Goal: Information Seeking & Learning: Learn about a topic

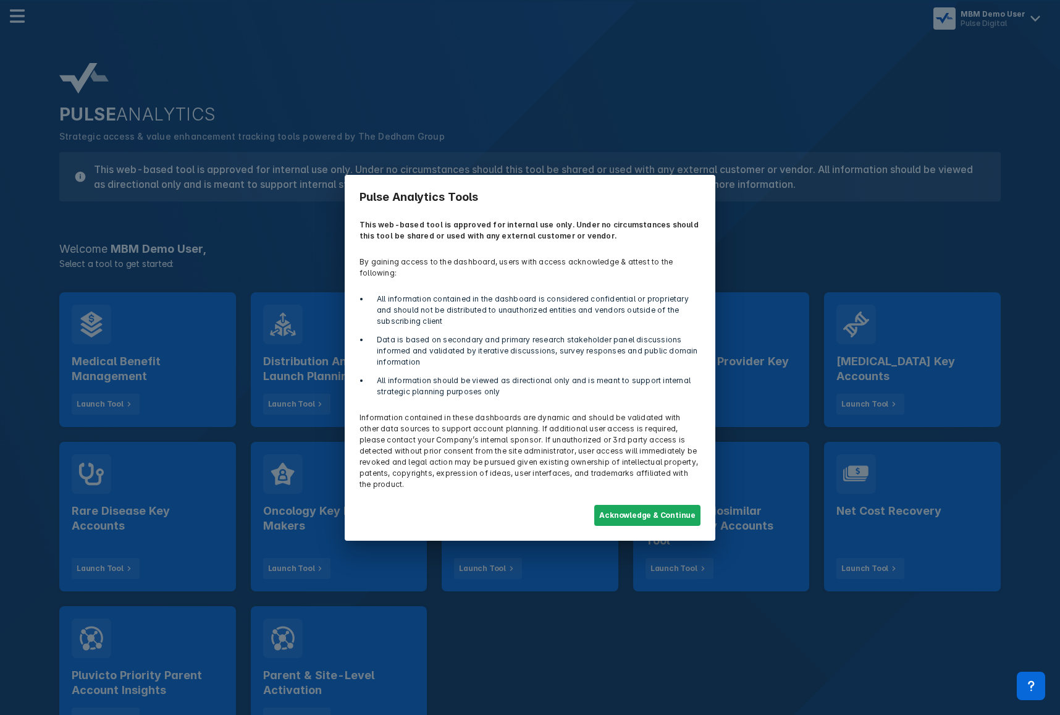
click at [180, 324] on div "Pulse Analytics Tools This web-based tool is approved for internal use only. Un…" at bounding box center [530, 357] width 1060 height 715
click at [677, 506] on button "Acknowledge & Continue" at bounding box center [647, 515] width 106 height 21
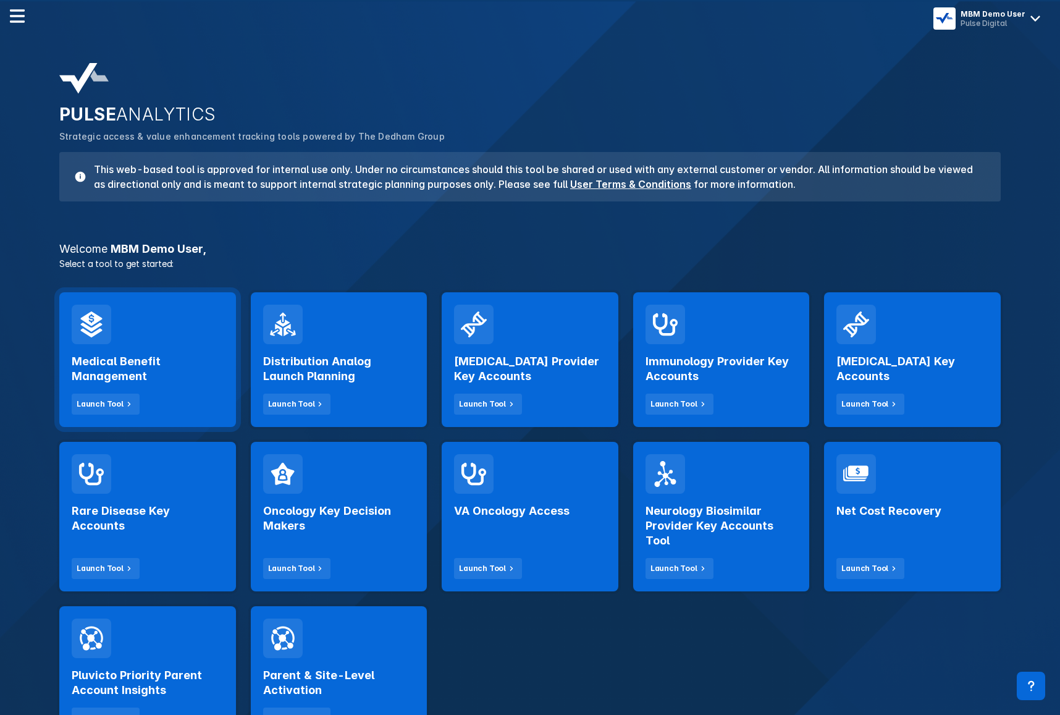
click at [170, 382] on h2 "Medical Benefit Management" at bounding box center [148, 369] width 152 height 30
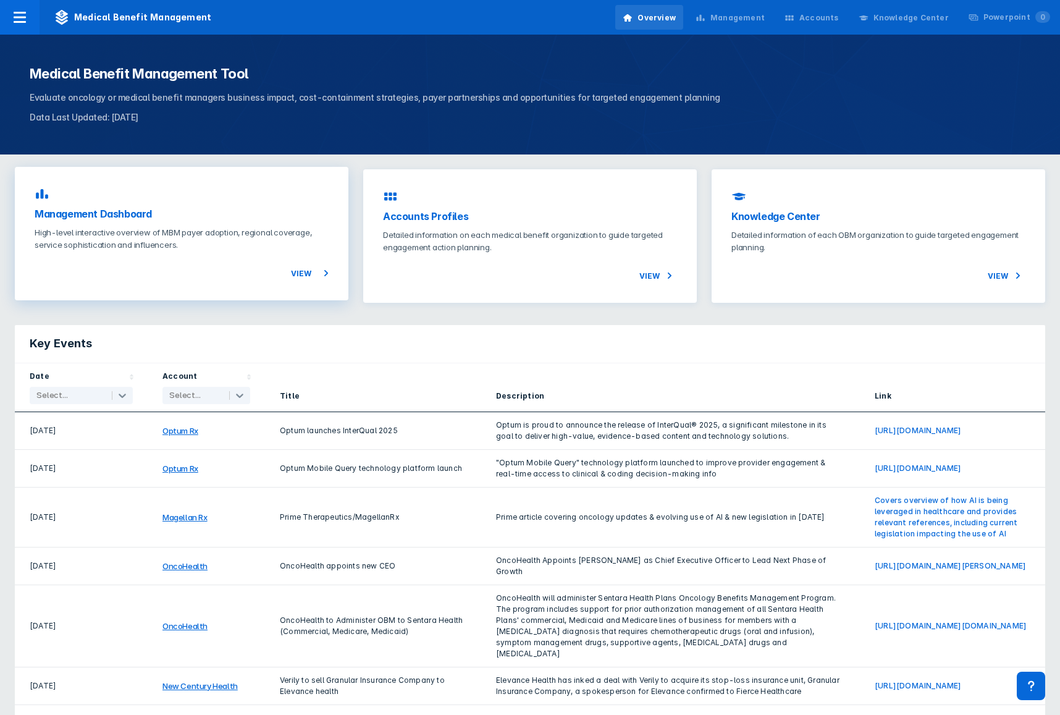
click at [285, 279] on div "View" at bounding box center [182, 266] width 294 height 30
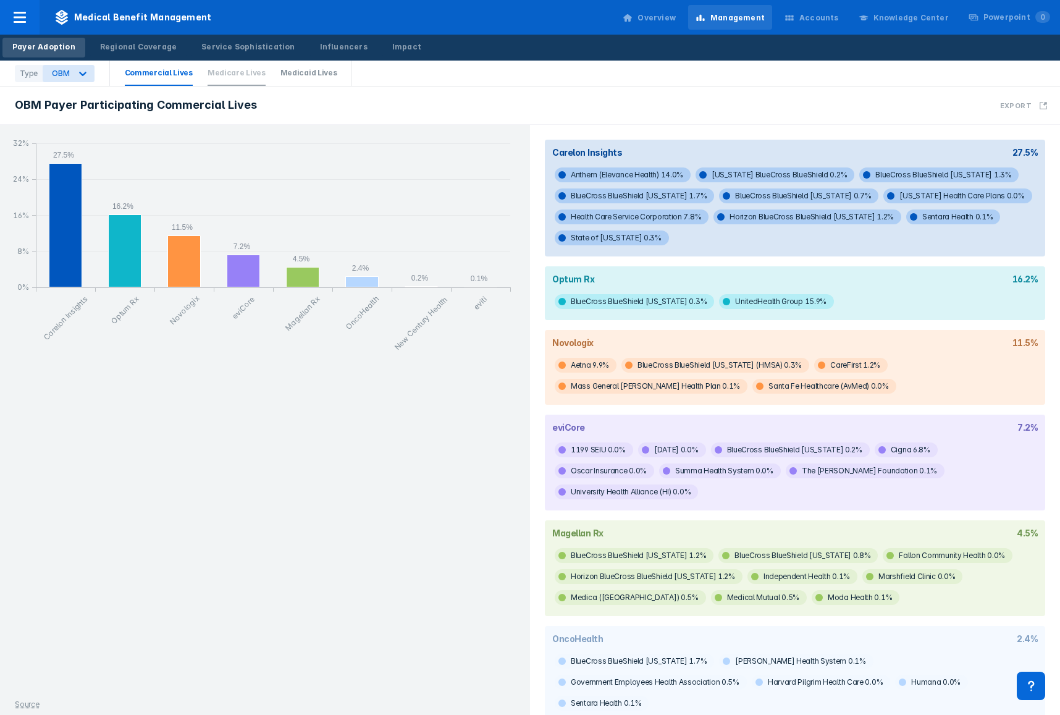
click at [216, 77] on span "Medicare Lives" at bounding box center [237, 73] width 58 height 25
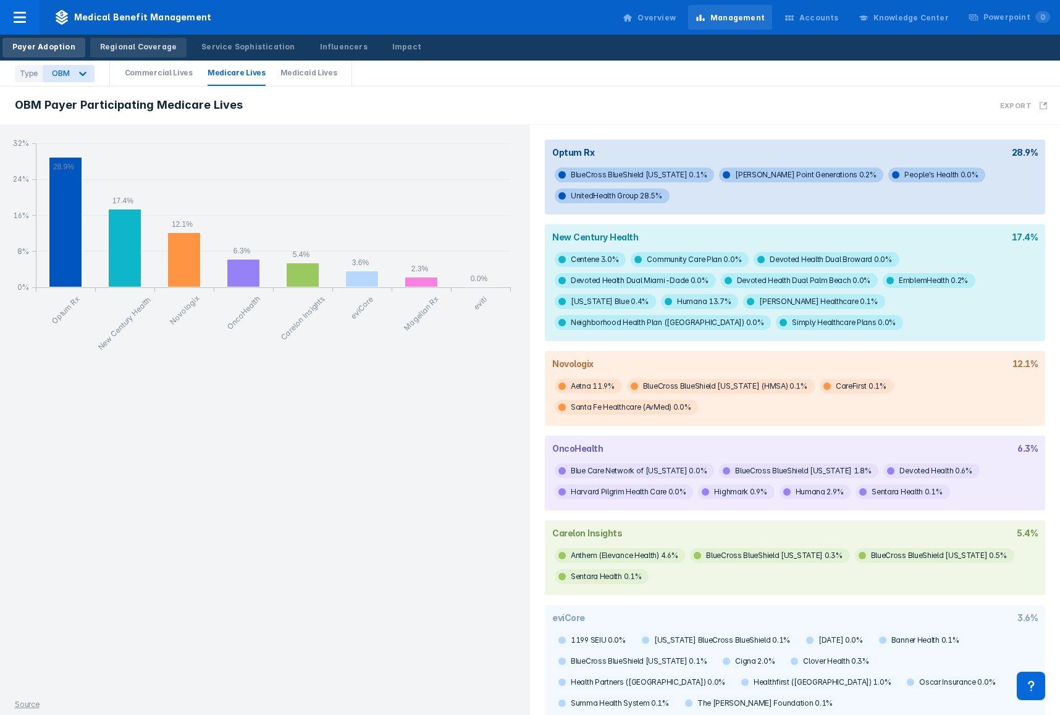
click at [140, 44] on div "Regional Coverage" at bounding box center [138, 46] width 77 height 11
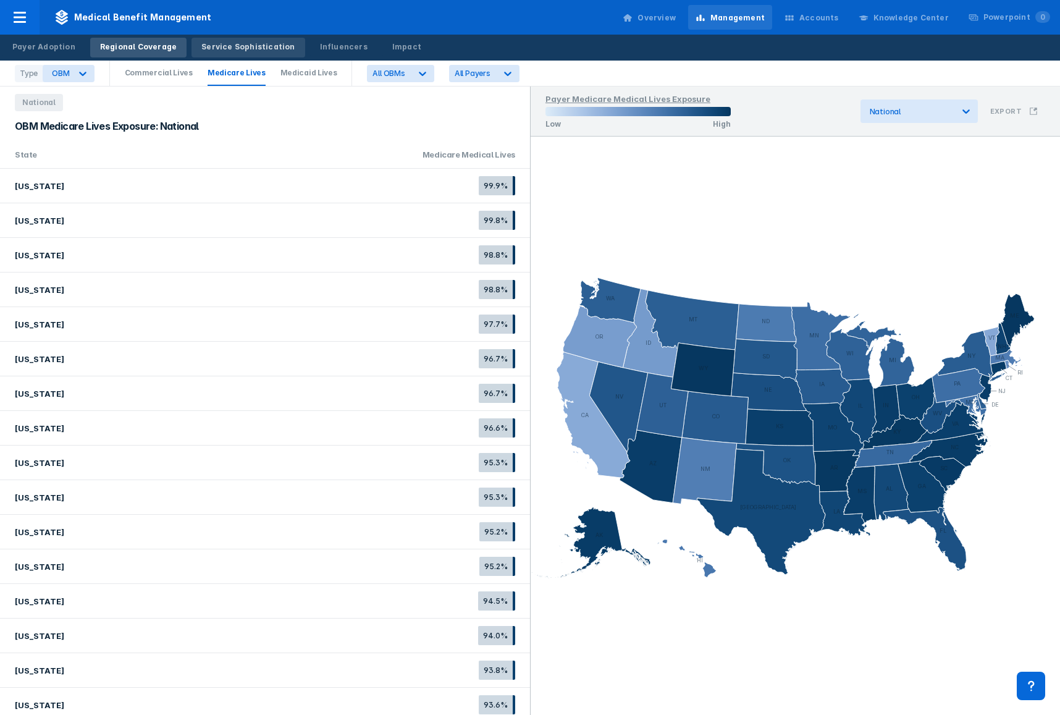
click at [265, 50] on div "Service Sophistication" at bounding box center [247, 46] width 93 height 11
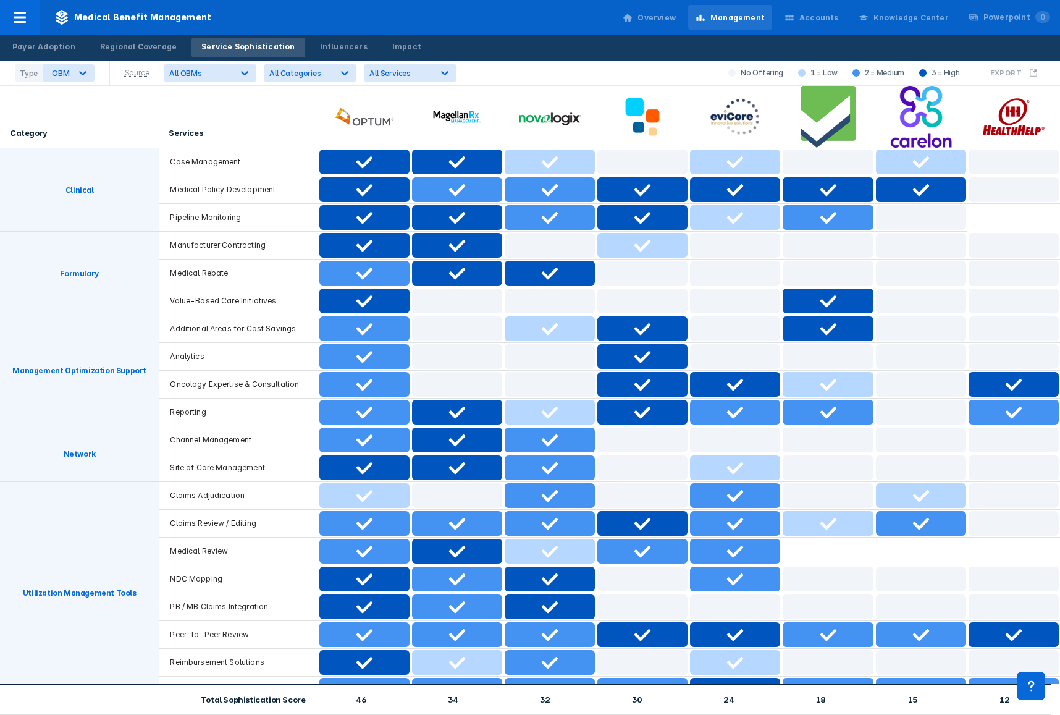
click at [530, 40] on div "Payer Adoption Regional Coverage Service Sophistication Influencers Impact" at bounding box center [530, 48] width 1060 height 26
click at [340, 49] on div "Influencers" at bounding box center [344, 46] width 48 height 11
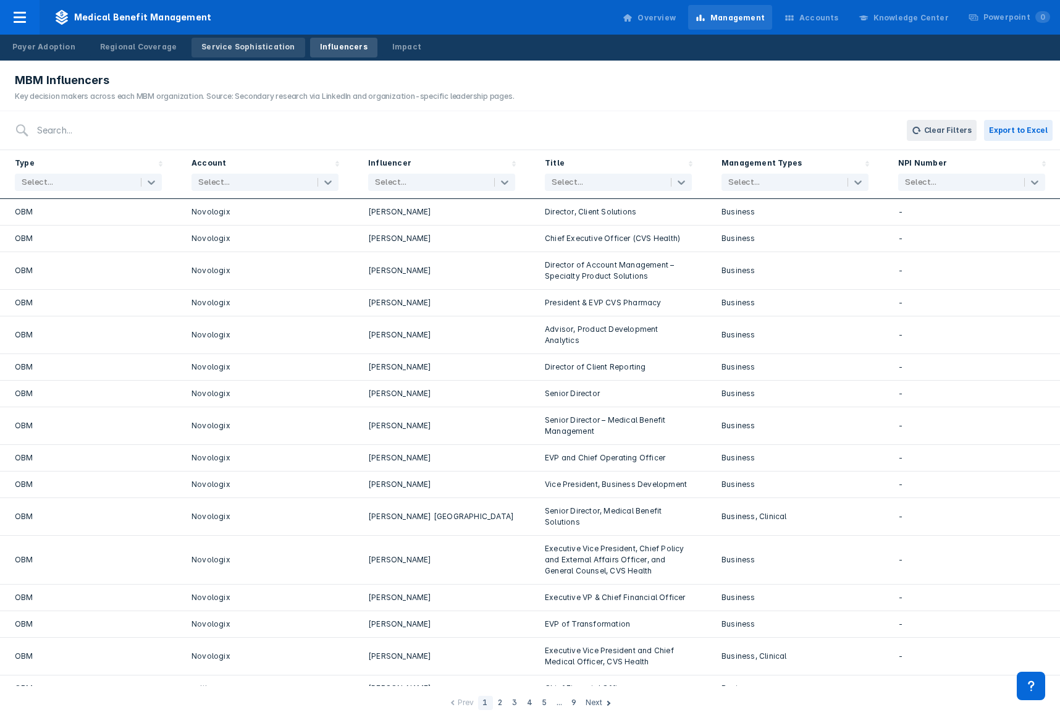
click at [253, 49] on div "Service Sophistication" at bounding box center [247, 46] width 93 height 11
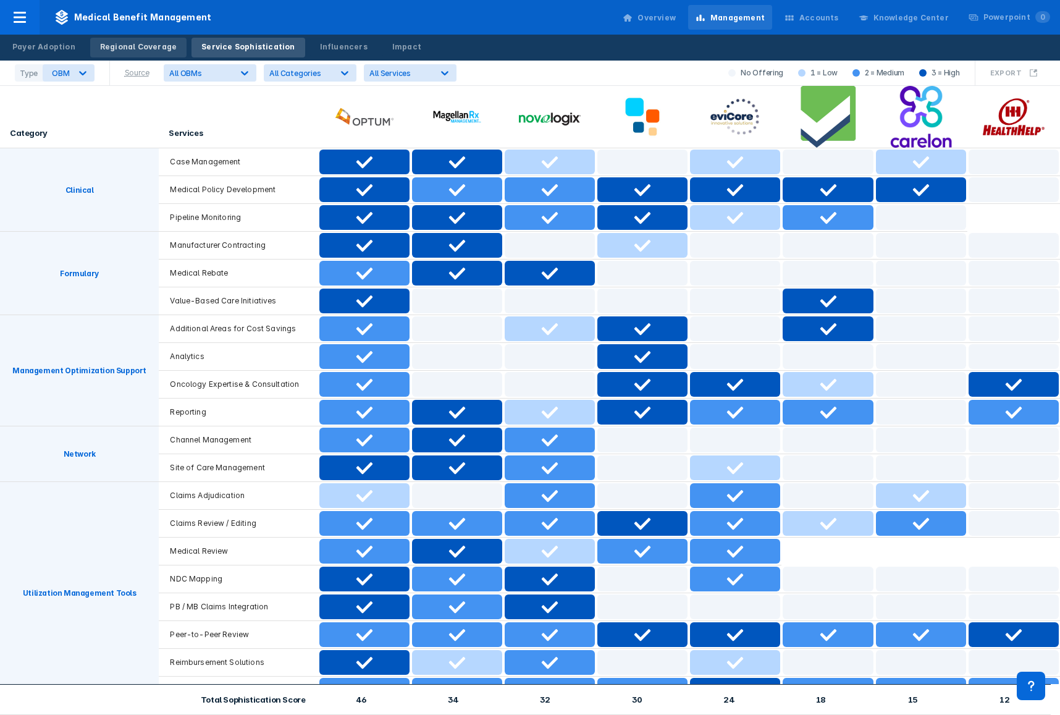
click at [132, 53] on link "Regional Coverage" at bounding box center [138, 48] width 96 height 20
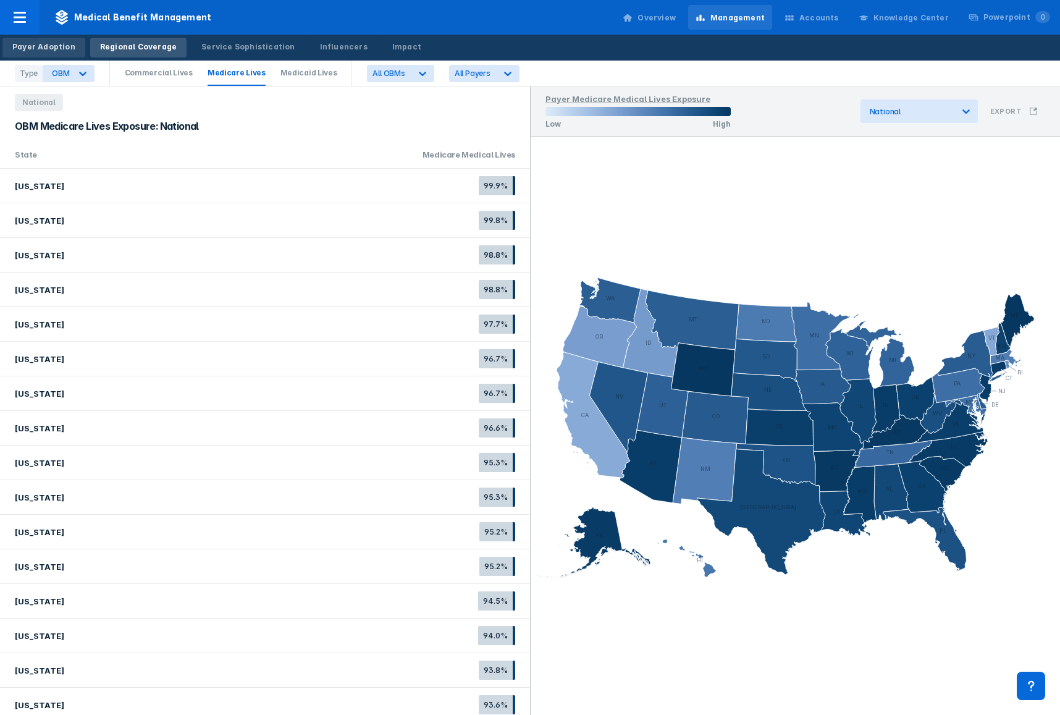
click at [69, 51] on div "Payer Adoption" at bounding box center [43, 46] width 63 height 11
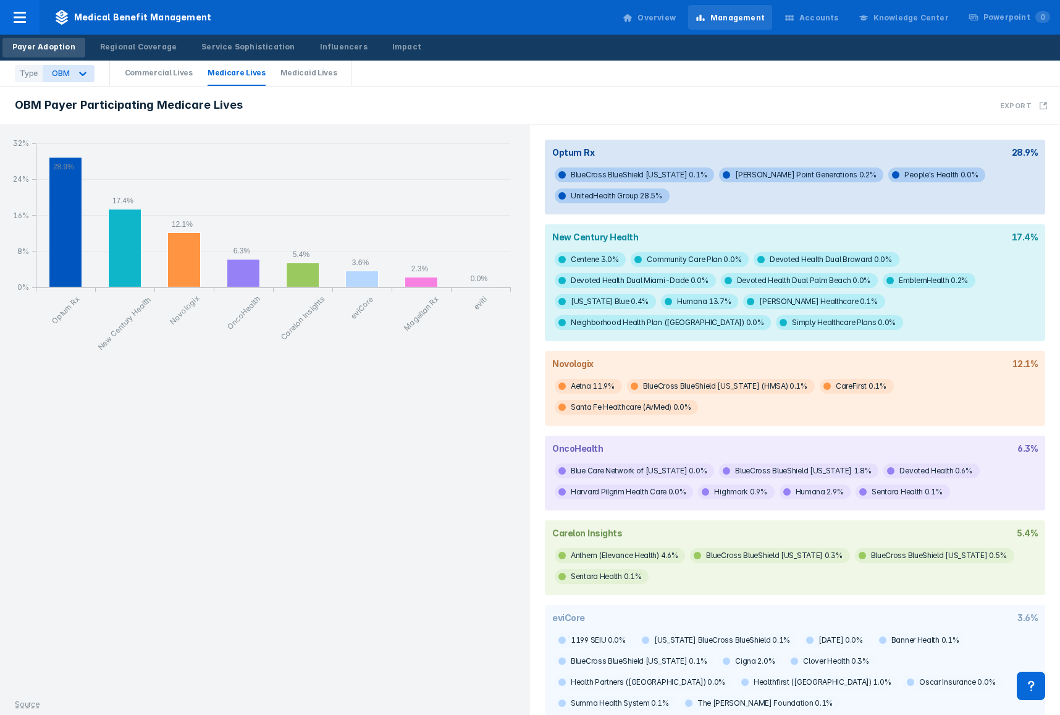
click at [385, 20] on div "Medical Benefit Management Overview Management Accounts Knowledge Center Powerp…" at bounding box center [530, 17] width 1060 height 35
click at [134, 54] on link "Regional Coverage" at bounding box center [138, 48] width 96 height 20
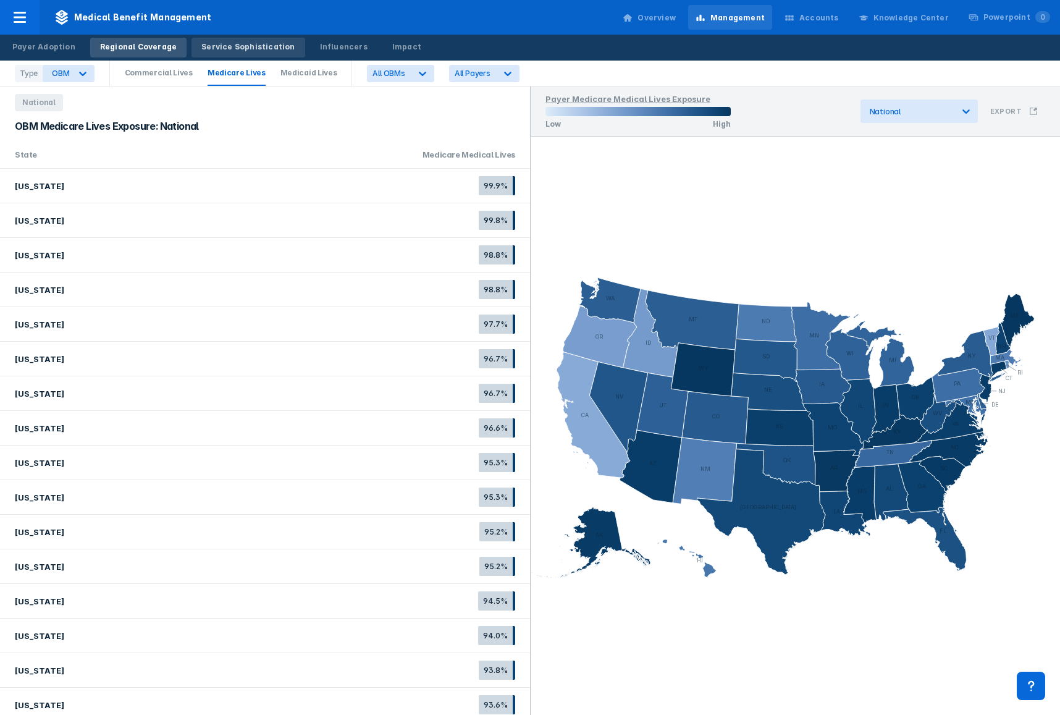
click at [228, 43] on div "Service Sophistication" at bounding box center [247, 46] width 93 height 11
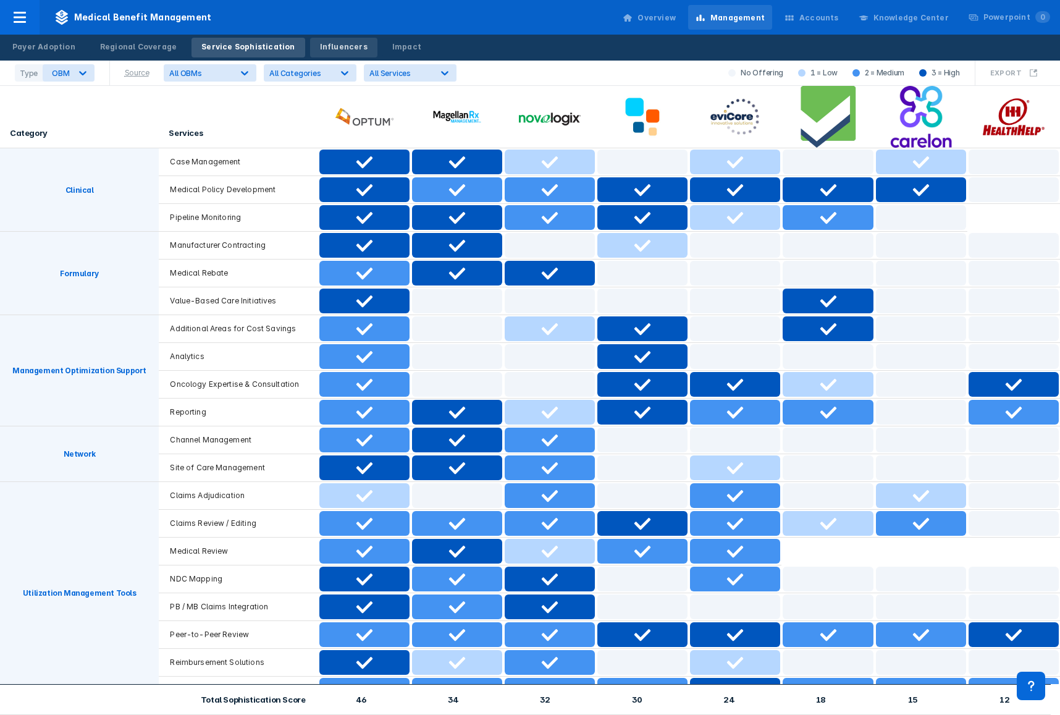
click at [320, 42] on div "Influencers" at bounding box center [344, 46] width 48 height 11
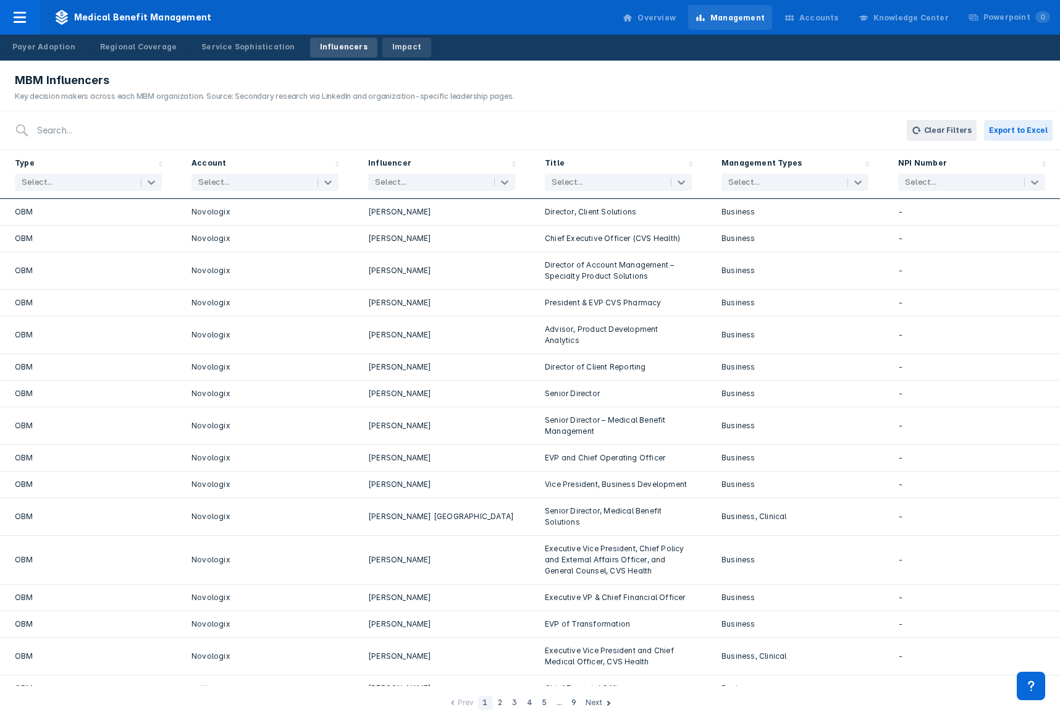
click at [392, 44] on div "Impact" at bounding box center [406, 46] width 29 height 11
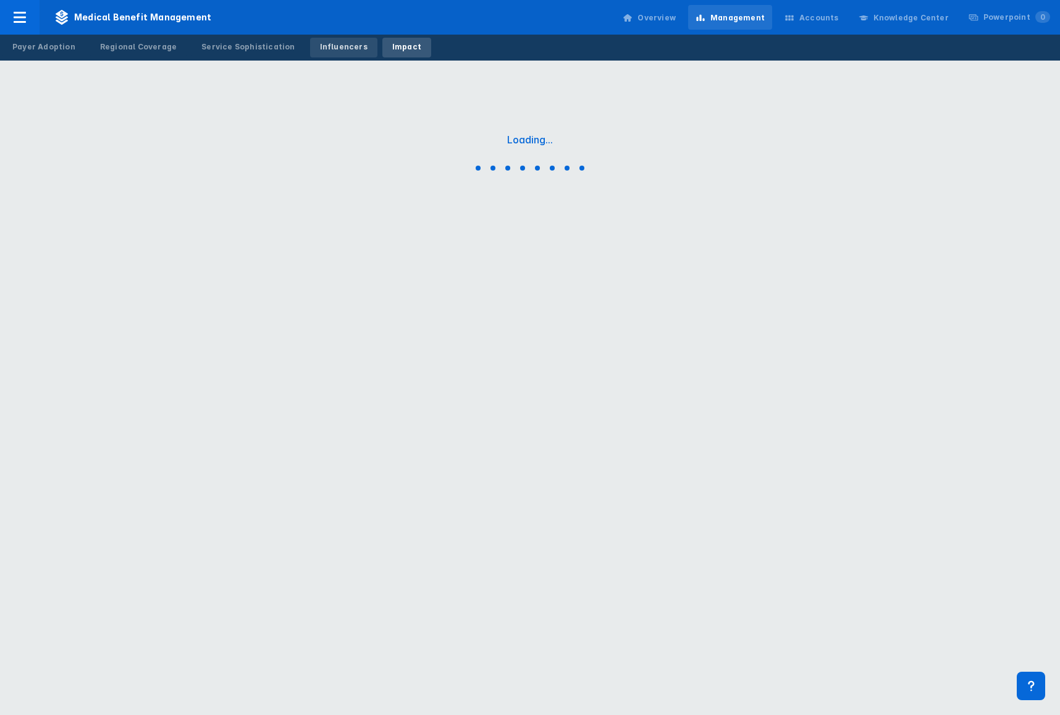
click at [324, 51] on div "Influencers" at bounding box center [344, 46] width 48 height 11
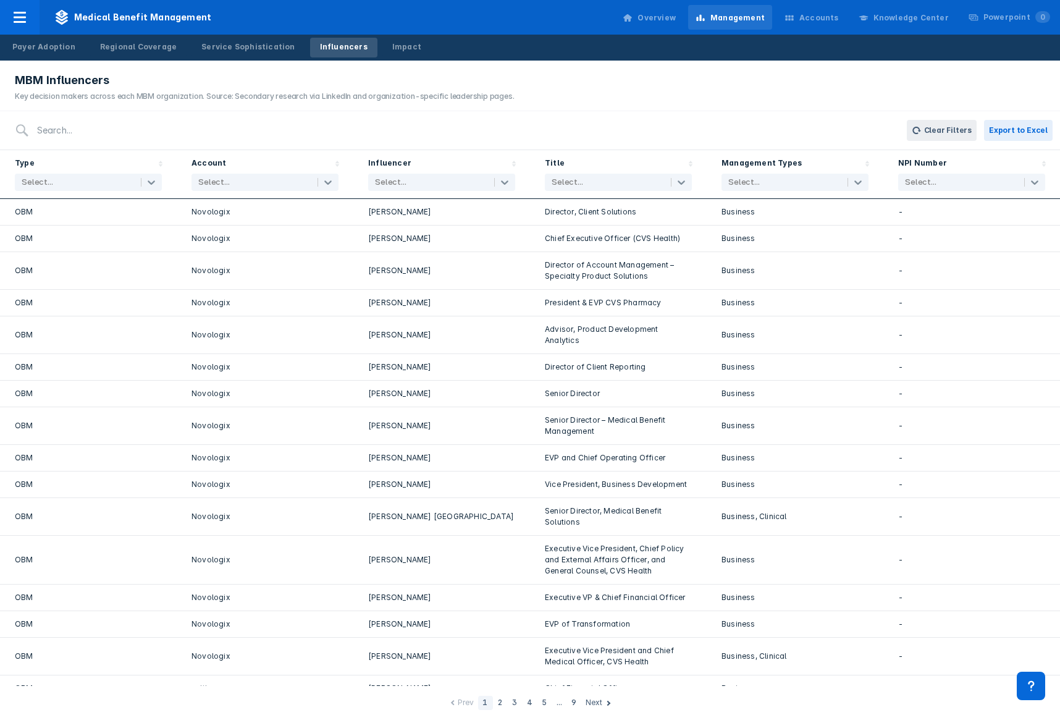
click at [558, 83] on div "MBM Influencers Key decision makers across each MBM organization. Source: Secon…" at bounding box center [530, 86] width 1060 height 49
click at [388, 53] on link "Impact" at bounding box center [406, 48] width 49 height 20
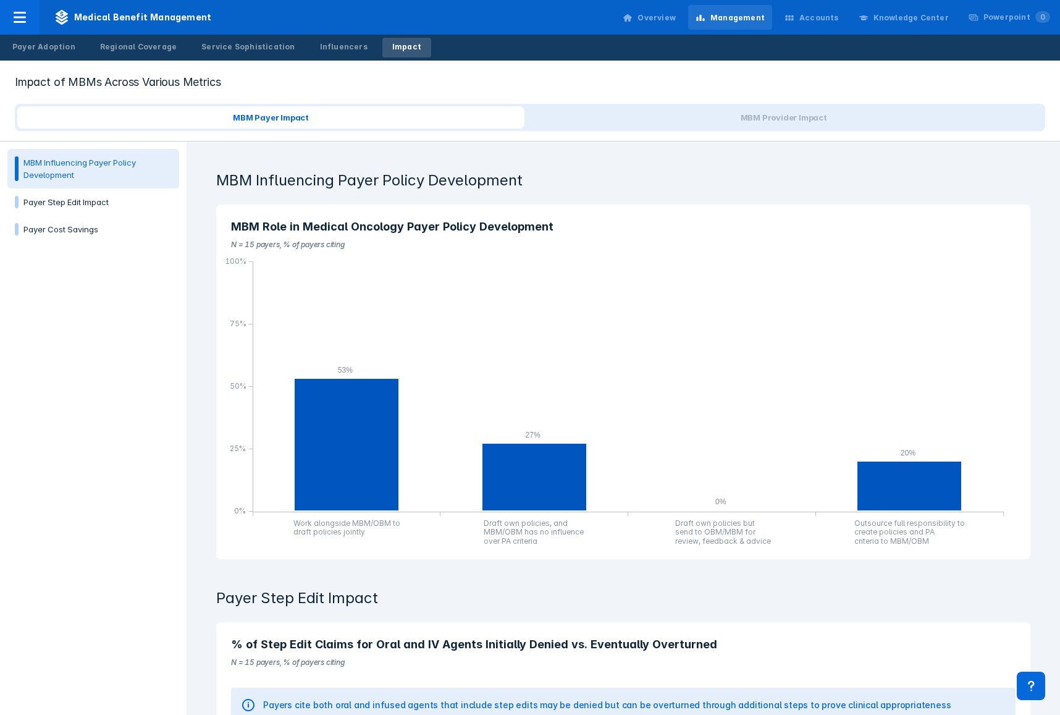
click at [582, 33] on div "Medical Benefit Management Overview Management Accounts Knowledge Center Powerp…" at bounding box center [530, 17] width 1060 height 35
click at [687, 78] on h2 "Impact of MBMs Across Various Metrics" at bounding box center [530, 82] width 1030 height 14
click at [837, 22] on div "Accounts" at bounding box center [819, 17] width 40 height 11
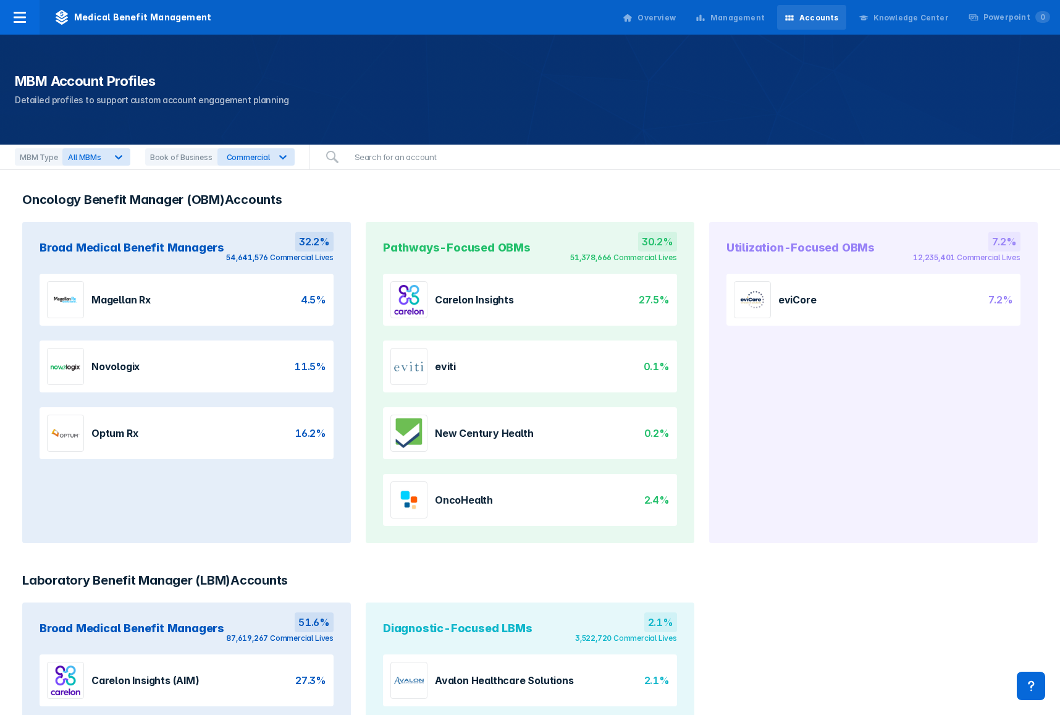
click at [579, 30] on div "Medical Benefit Management Overview Management Accounts Knowledge Center Powerp…" at bounding box center [530, 17] width 1060 height 35
click at [778, 519] on div "Utilization-Focused OBMs 7.2% 12,235,401 Commercial Lives eviCore 7.2%" at bounding box center [873, 382] width 329 height 321
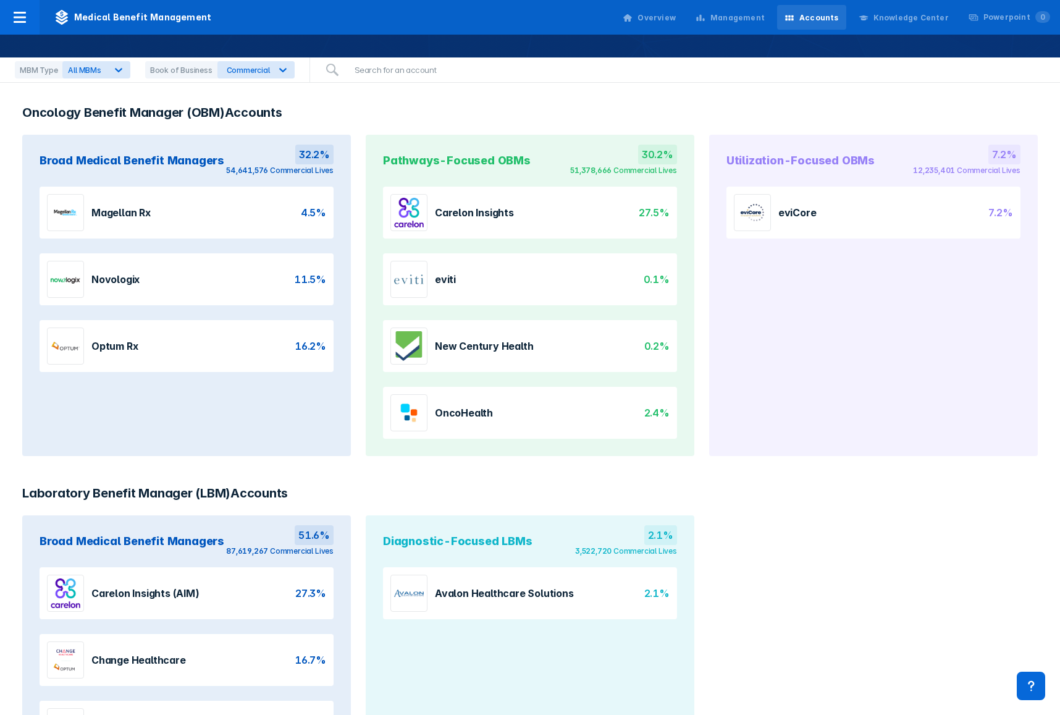
scroll to position [86, 0]
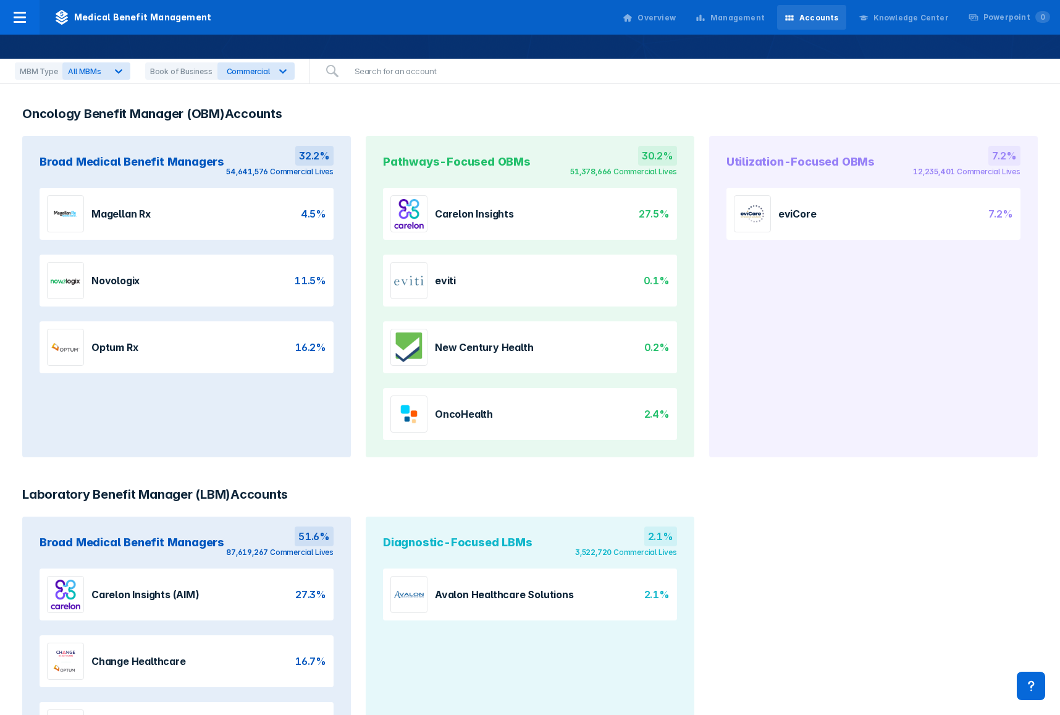
click at [169, 210] on section "Magellan Rx 4.5%" at bounding box center [187, 214] width 294 height 52
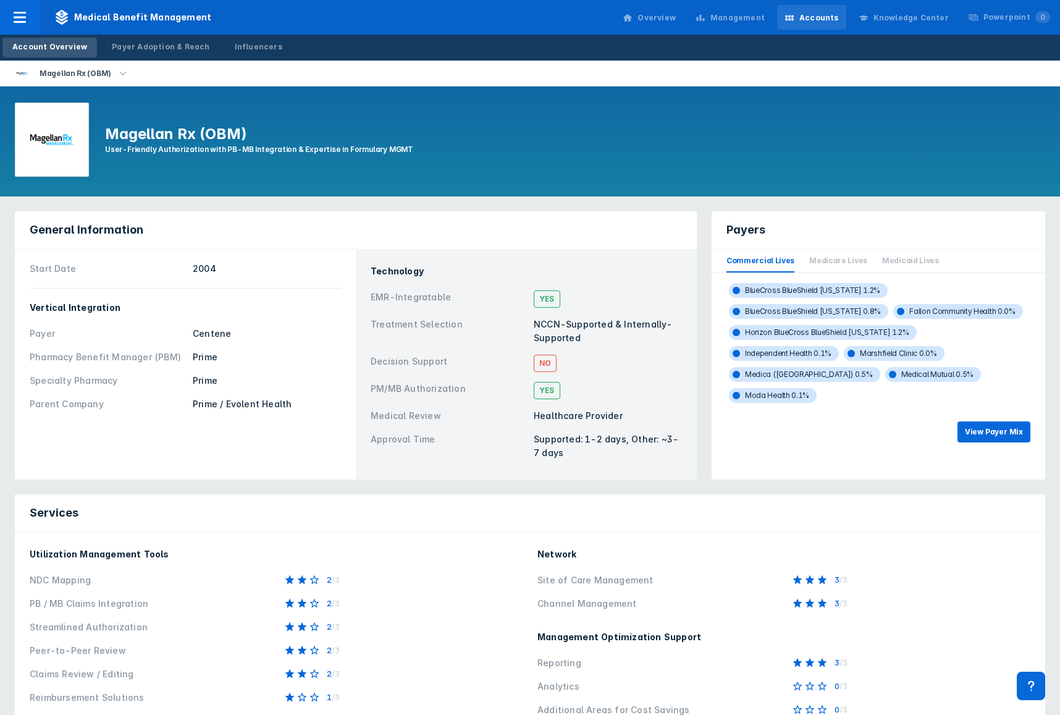
click at [516, 196] on div "Magellan Rx (OBM) User-Friendly Authorization with PB-MB Integration & Expertis…" at bounding box center [530, 141] width 1060 height 110
click at [807, 148] on div "Magellan Rx (OBM) User-Friendly Authorization with PB-MB Integration & Expertis…" at bounding box center [530, 141] width 1060 height 110
